Goal: Task Accomplishment & Management: Complete application form

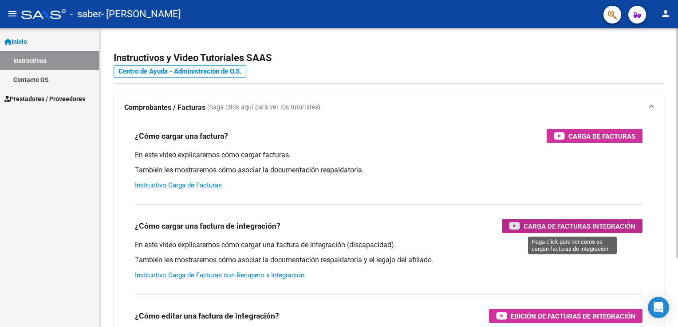
click at [584, 230] on span "Carga de Facturas Integración" at bounding box center [579, 226] width 112 height 11
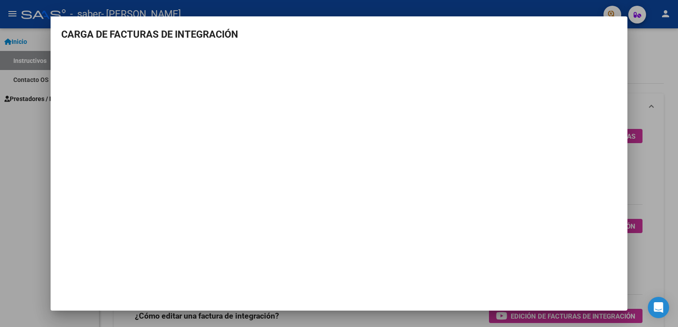
click at [648, 185] on div at bounding box center [339, 163] width 678 height 327
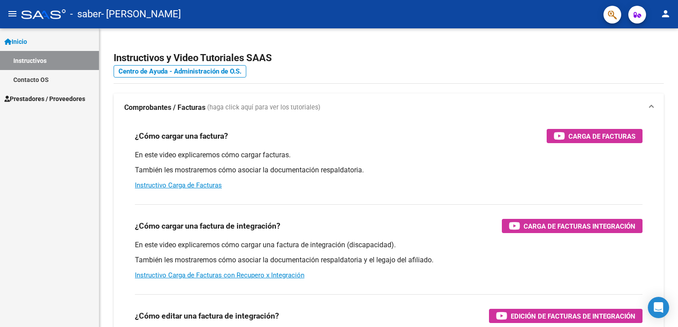
click at [51, 98] on span "Prestadores / Proveedores" at bounding box center [44, 99] width 81 height 10
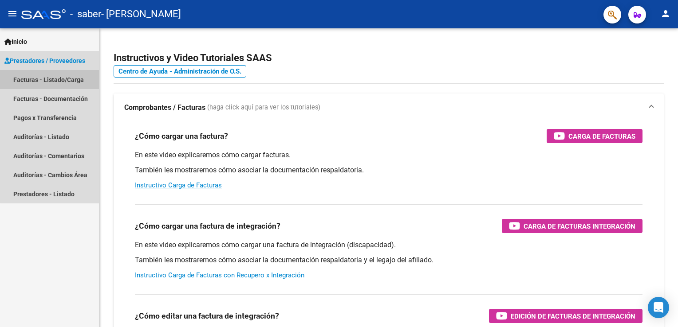
click at [59, 79] on link "Facturas - Listado/Carga" at bounding box center [49, 79] width 99 height 19
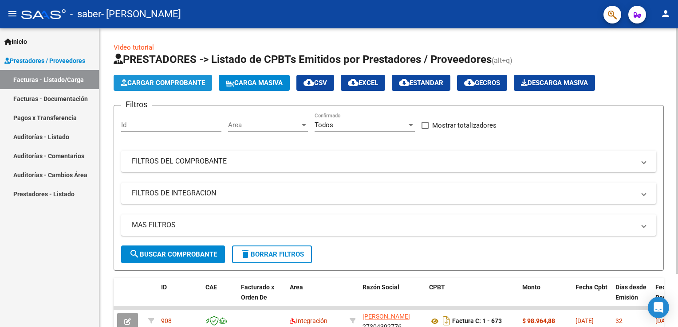
click at [164, 84] on span "Cargar Comprobante" at bounding box center [163, 83] width 84 height 8
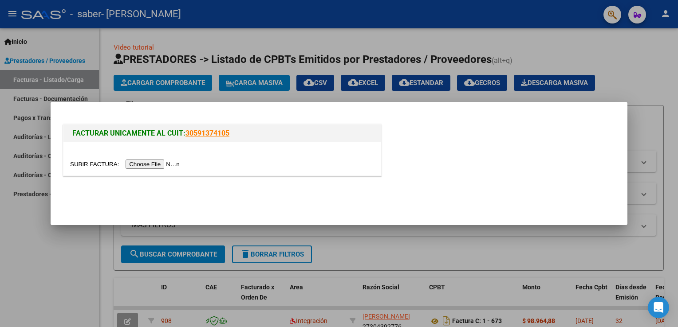
click at [134, 162] on input "file" at bounding box center [126, 164] width 112 height 9
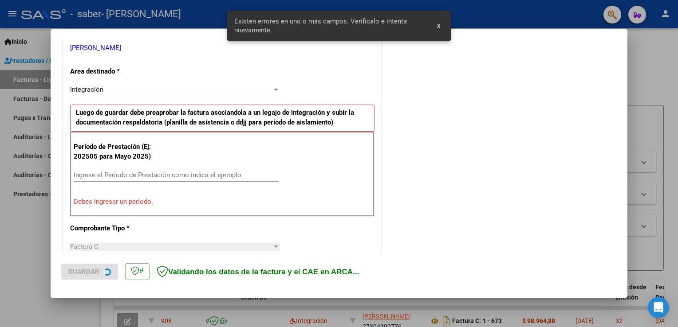
scroll to position [185, 0]
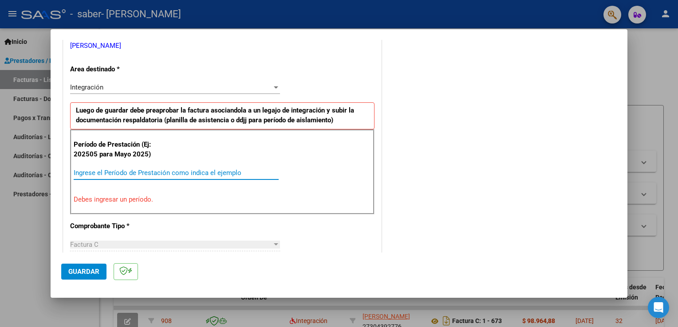
click at [118, 171] on input "Ingrese el Período de Prestación como indica el ejemplo" at bounding box center [176, 173] width 205 height 8
type input "202509"
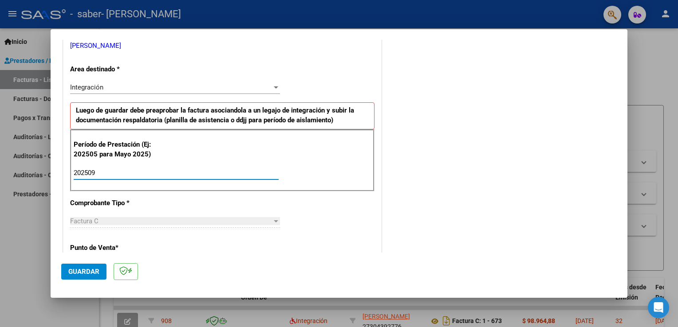
click at [132, 173] on input "202509" at bounding box center [176, 173] width 205 height 8
type input "202509"
click at [116, 219] on div "Factura C" at bounding box center [171, 221] width 202 height 8
click at [101, 248] on p "Punto de Venta *" at bounding box center [115, 248] width 91 height 10
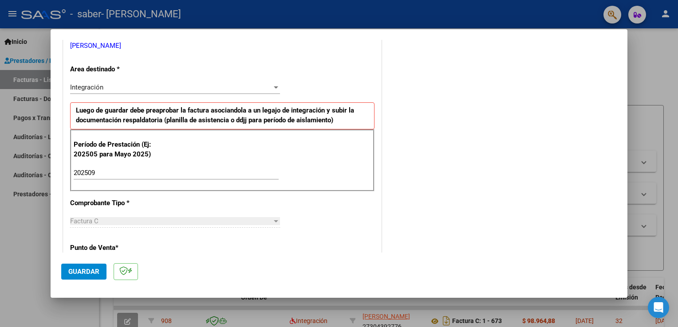
click at [107, 175] on input "202509" at bounding box center [176, 173] width 205 height 8
click at [78, 264] on button "Guardar" at bounding box center [83, 272] width 45 height 16
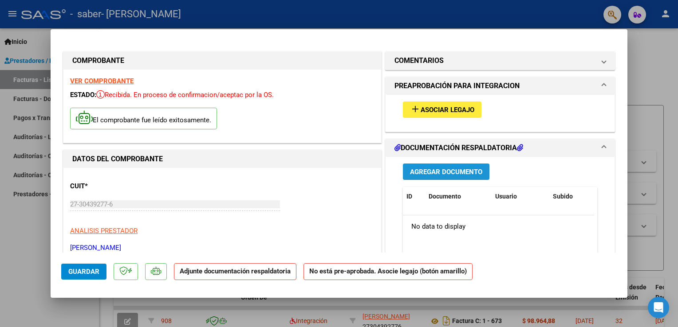
click at [462, 173] on span "Agregar Documento" at bounding box center [446, 172] width 72 height 8
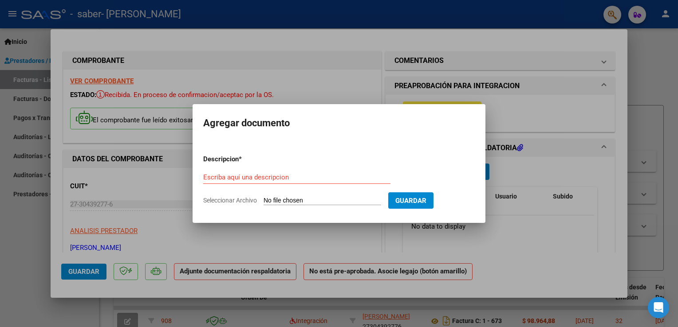
click at [245, 199] on span "Seleccionar Archivo" at bounding box center [230, 200] width 54 height 7
click at [263, 199] on input "Seleccionar Archivo" at bounding box center [322, 201] width 118 height 8
type input "C:\fakepath\asistencia de septiembre [PERSON_NAME] 2025.pdf"
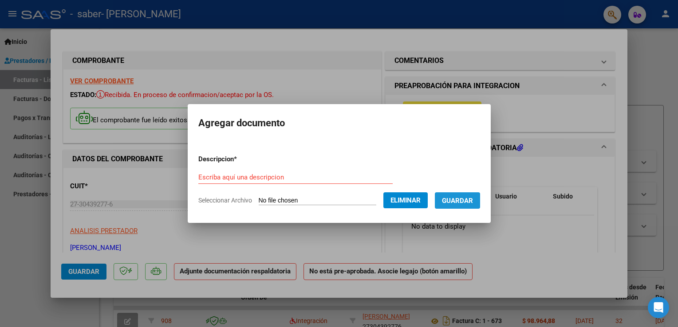
click at [468, 206] on button "Guardar" at bounding box center [457, 200] width 45 height 16
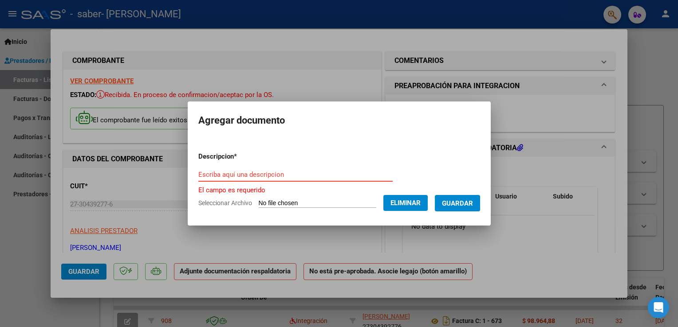
click at [287, 177] on input "Escriba aquí una descripcion" at bounding box center [295, 175] width 194 height 8
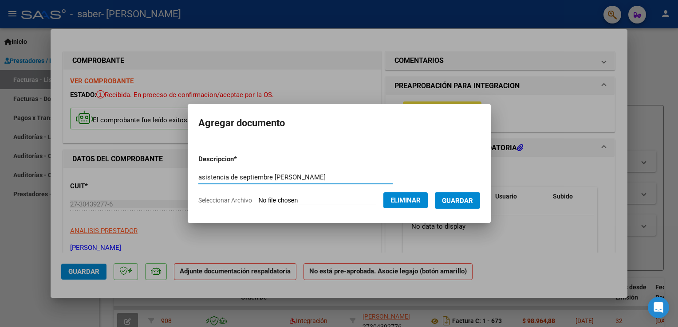
type input "asistencia de septiembre [PERSON_NAME]"
click at [459, 199] on span "Guardar" at bounding box center [457, 201] width 31 height 8
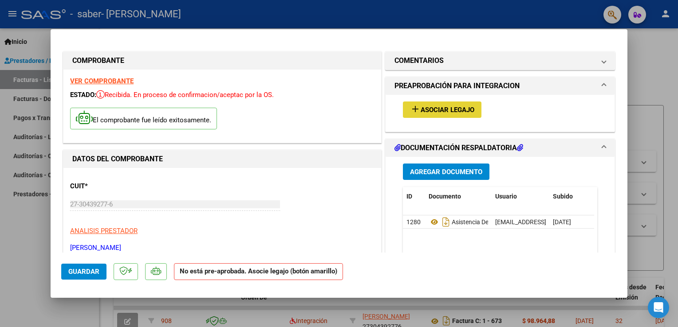
click at [431, 111] on span "Asociar Legajo" at bounding box center [447, 110] width 54 height 8
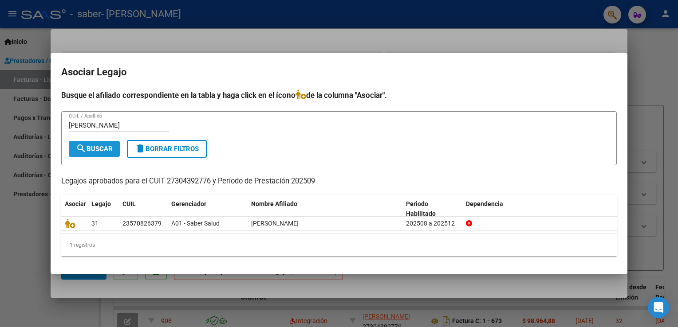
click at [87, 154] on button "search Buscar" at bounding box center [94, 149] width 51 height 16
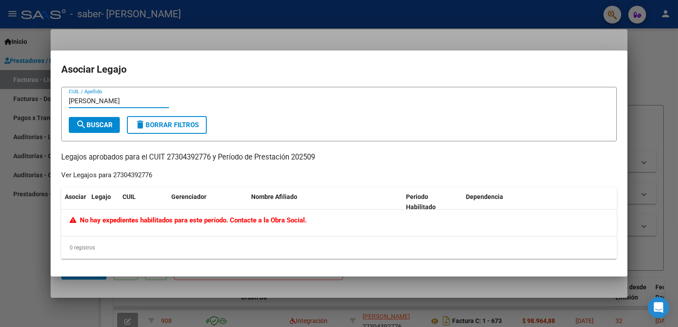
click at [120, 98] on input "[PERSON_NAME]" at bounding box center [119, 101] width 100 height 8
type input "t"
click at [111, 99] on input "CUIL / Apellido" at bounding box center [119, 101] width 100 height 8
type input "rojas"
click at [90, 125] on span "search Buscar" at bounding box center [94, 125] width 37 height 8
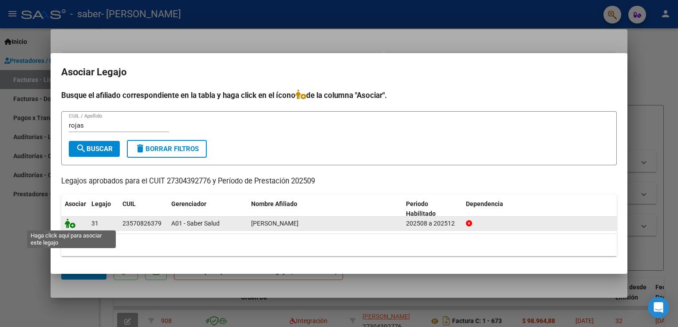
click at [69, 221] on icon at bounding box center [70, 224] width 11 height 10
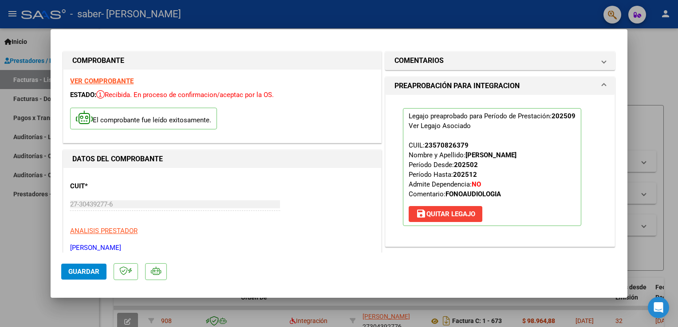
click at [619, 247] on mat-dialog-content "COMPROBANTE VER COMPROBANTE ESTADO: Recibida. En proceso de confirmacion/acepta…" at bounding box center [339, 146] width 577 height 213
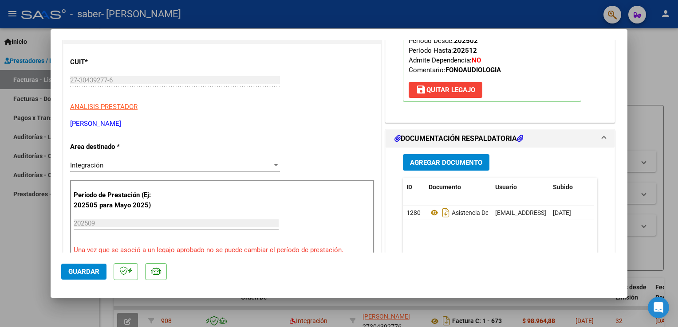
click at [623, 248] on mat-dialog-content "COMPROBANTE VER COMPROBANTE ESTADO: Recibida. En proceso de confirmacion/acepta…" at bounding box center [339, 146] width 577 height 213
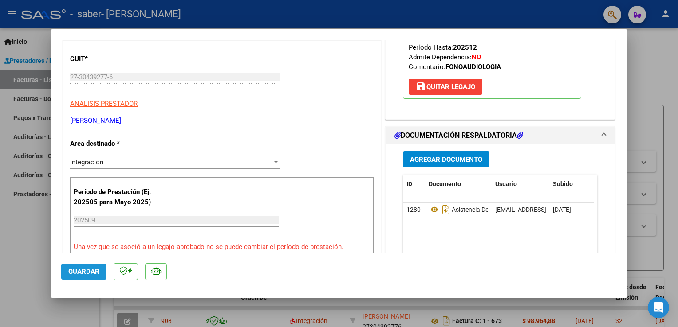
click at [80, 271] on span "Guardar" at bounding box center [83, 272] width 31 height 8
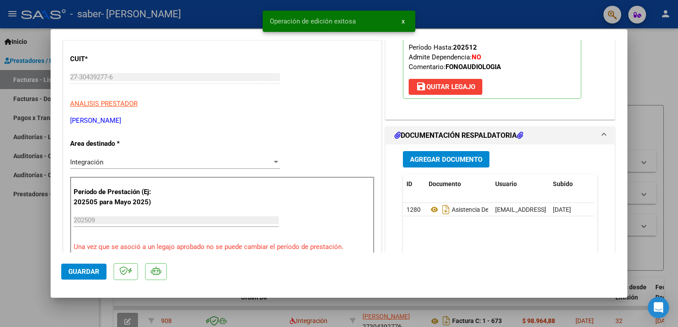
click at [646, 70] on div at bounding box center [339, 163] width 678 height 327
type input "$ 0,00"
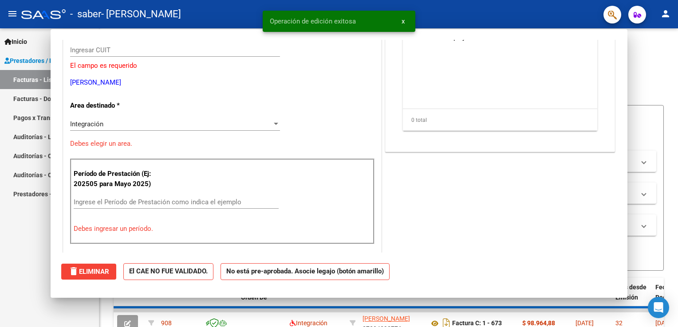
scroll to position [0, 0]
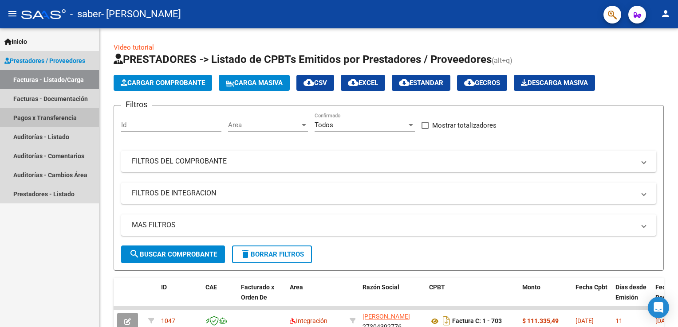
click at [40, 118] on link "Pagos x Transferencia" at bounding box center [49, 117] width 99 height 19
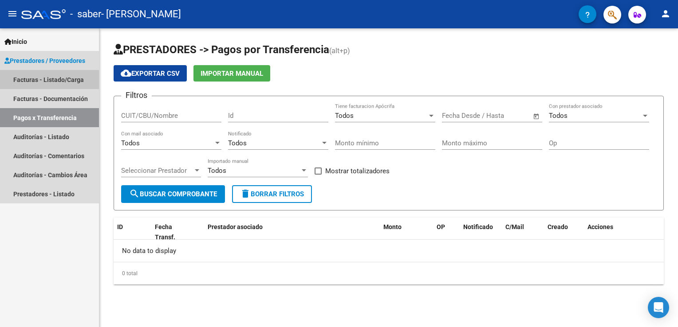
click at [64, 81] on link "Facturas - Listado/Carga" at bounding box center [49, 79] width 99 height 19
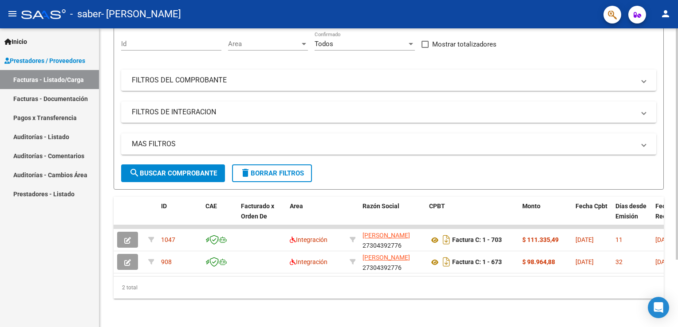
scroll to position [38, 0]
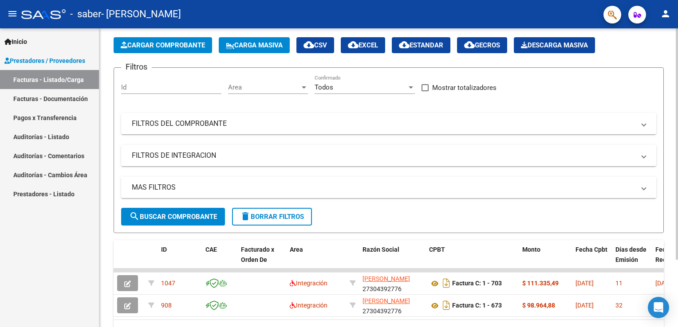
click at [661, 86] on div "Video tutorial PRESTADORES -> Listado de CPBTs Emitidos por Prestadores / Prove…" at bounding box center [389, 181] width 581 height 380
